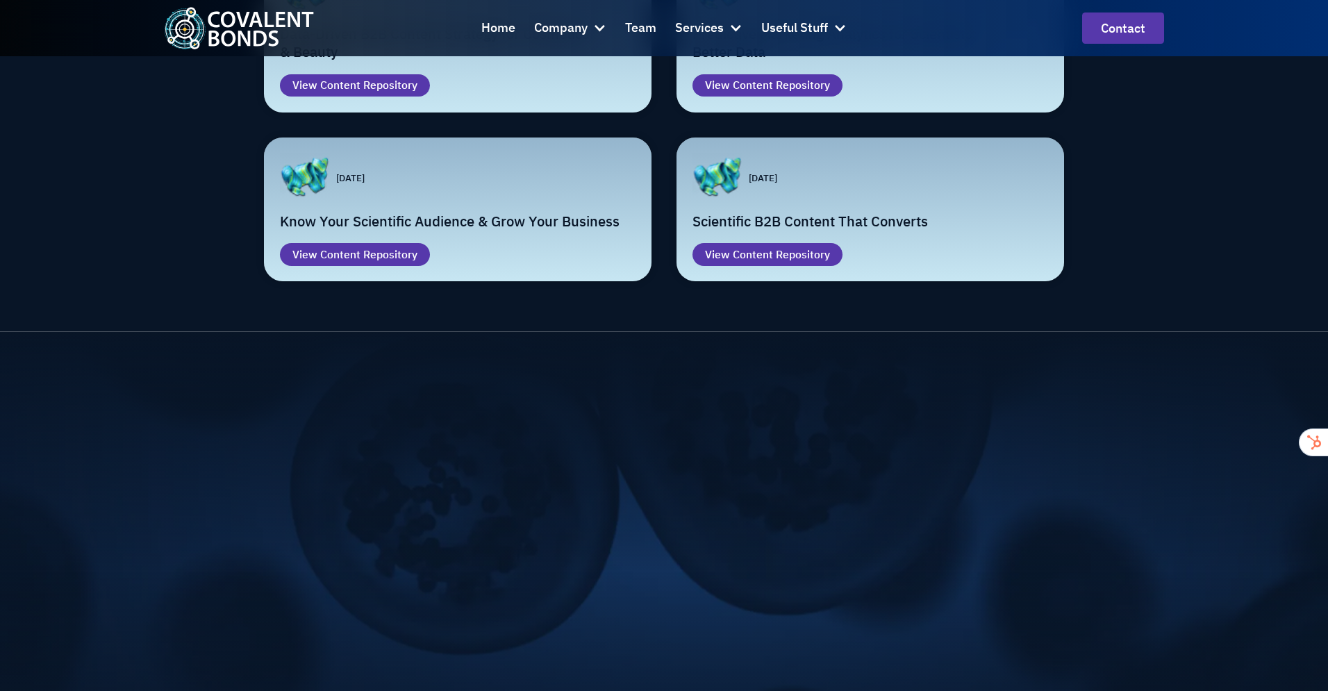
scroll to position [3248, 0]
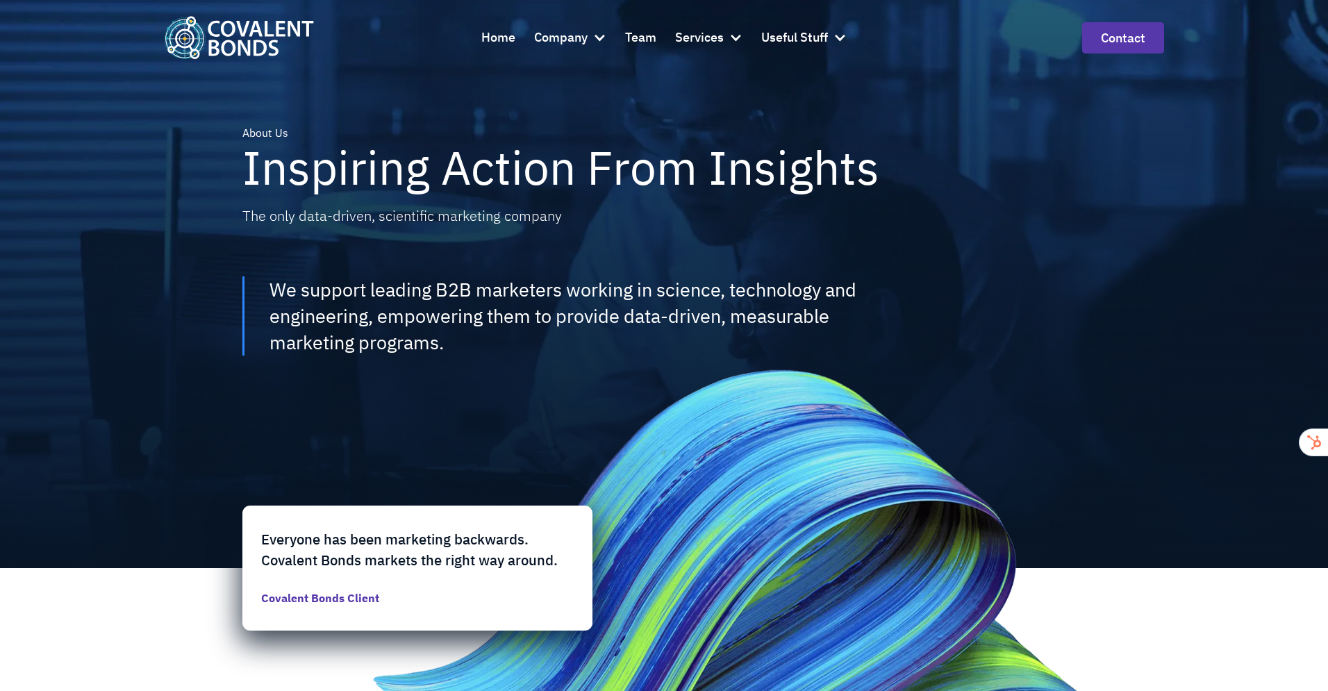
scroll to position [3, 0]
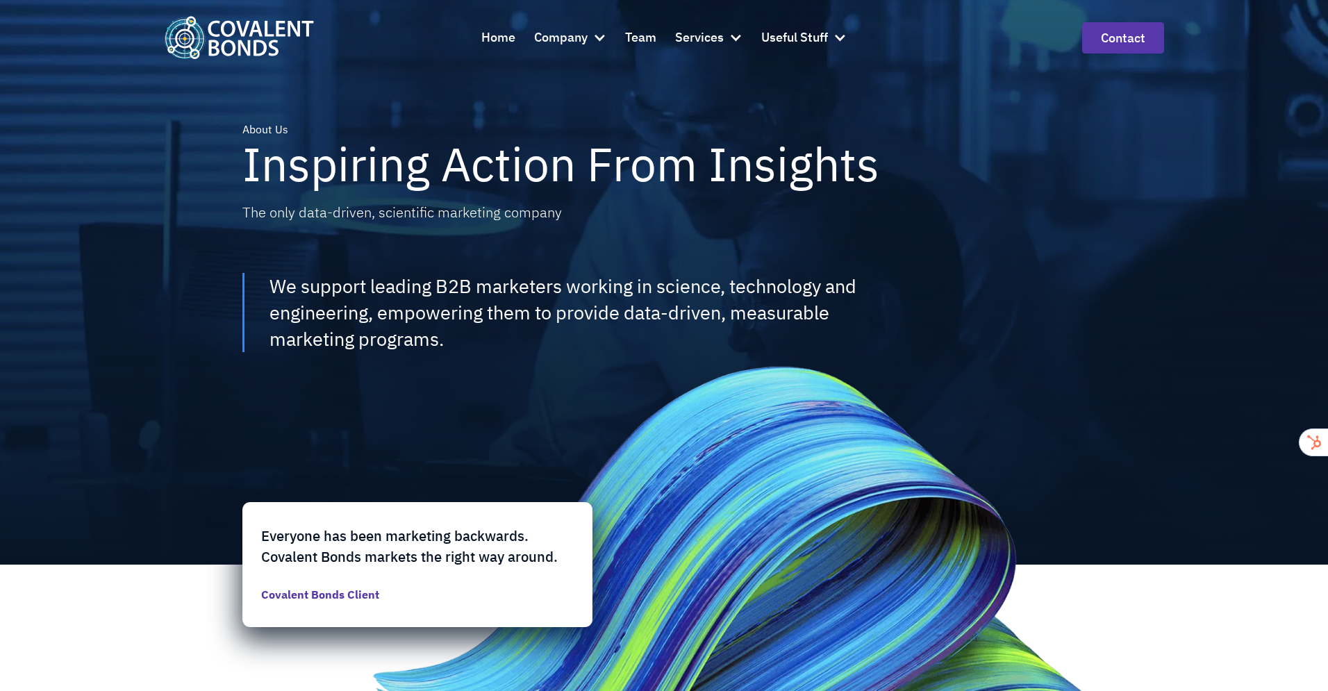
drag, startPoint x: 701, startPoint y: 474, endPoint x: 952, endPoint y: 512, distance: 253.6
click at [952, 512] on div "About Us Inspiring Action From Insights The only data-driven, scientific market…" at bounding box center [664, 281] width 1000 height 568
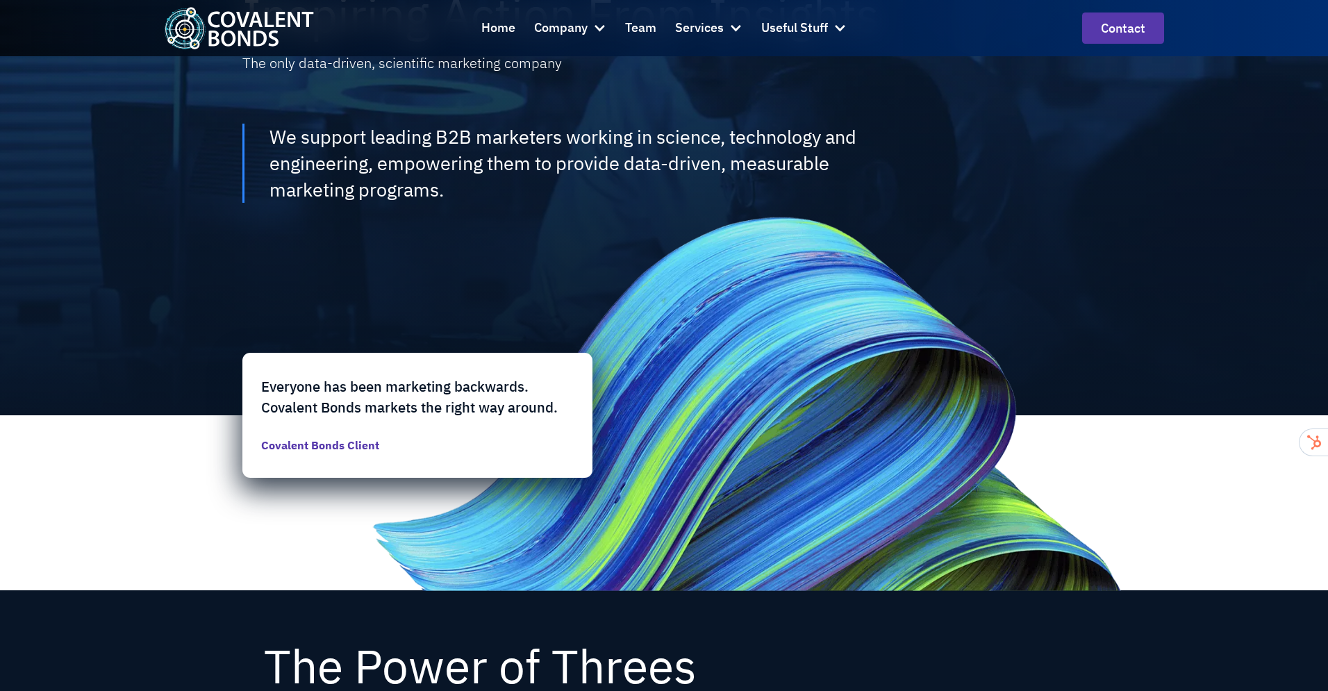
scroll to position [0, 0]
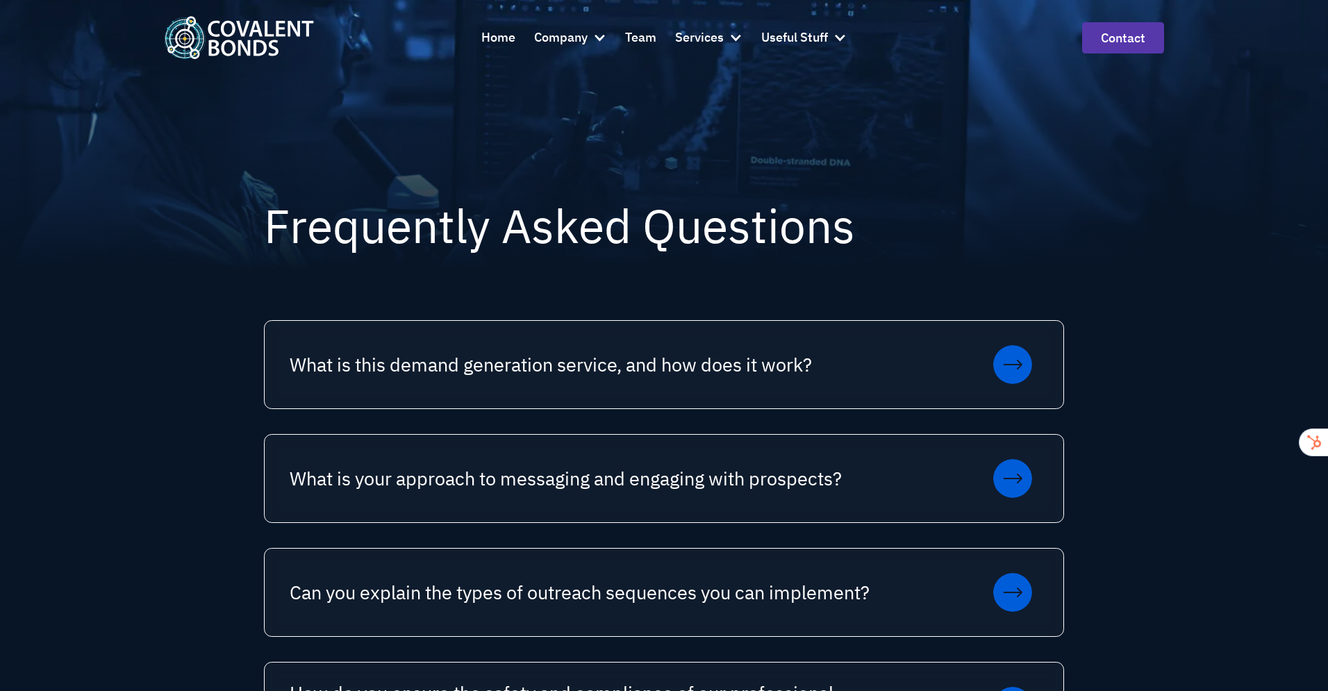
click at [748, 240] on h1 "Frequently Asked Questions" at bounding box center [664, 225] width 800 height 51
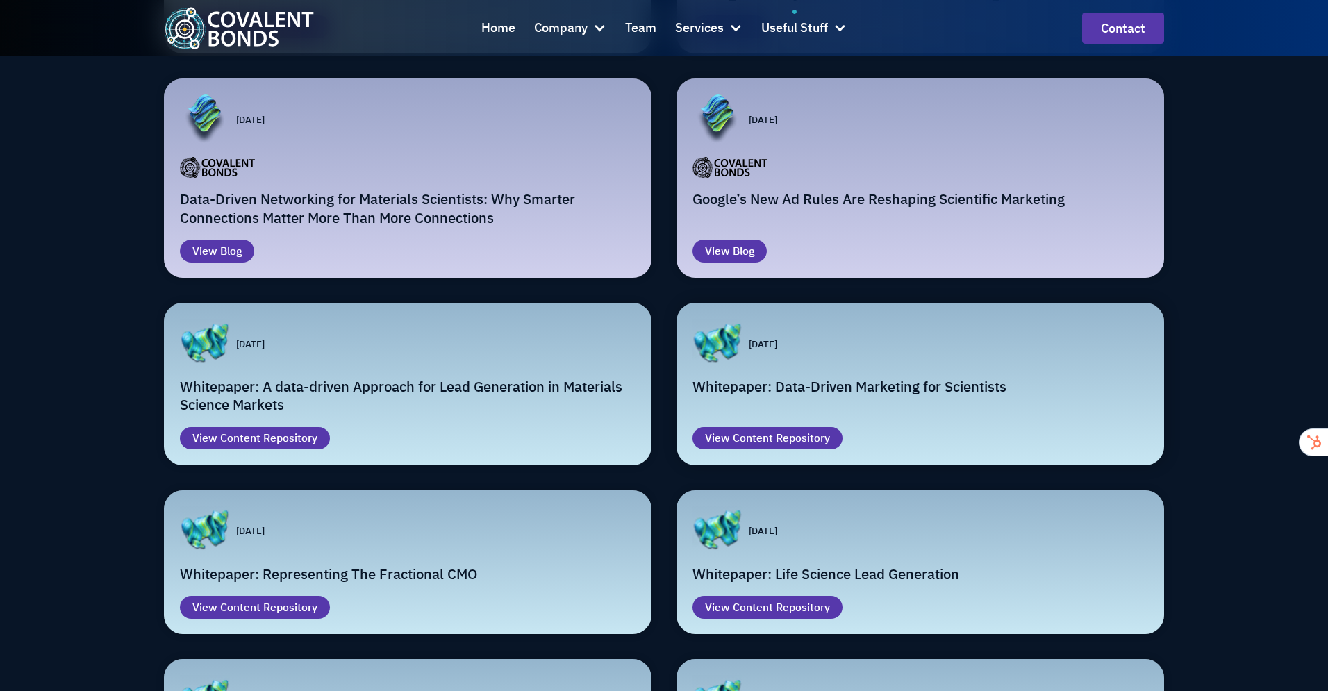
scroll to position [238, 0]
